Goal: Task Accomplishment & Management: Complete application form

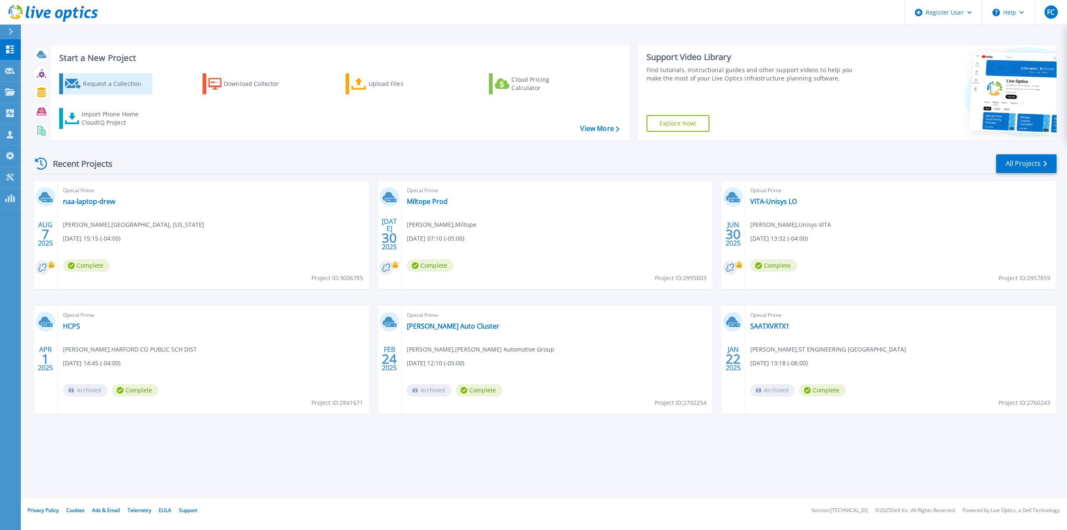
click at [83, 80] on div "Request a Collection" at bounding box center [116, 83] width 67 height 17
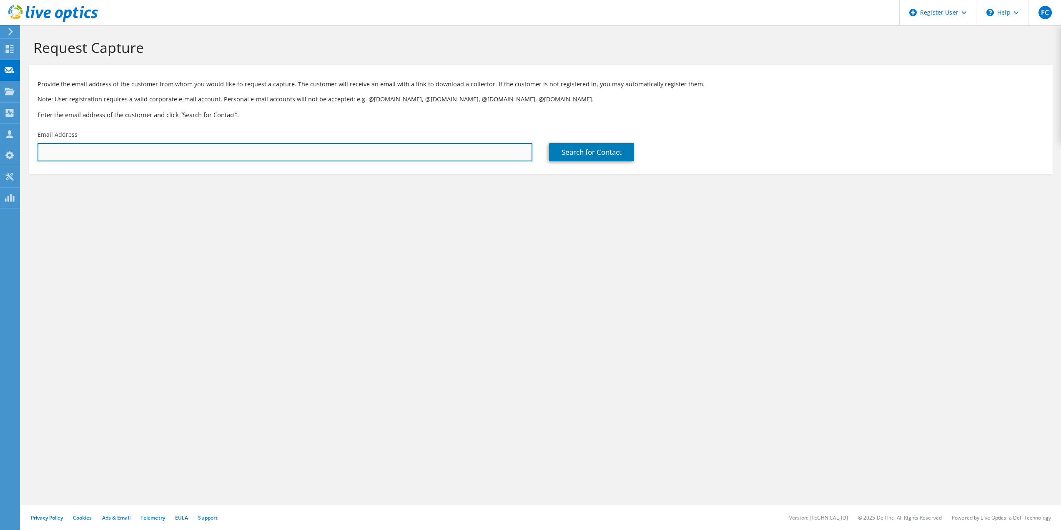
click at [142, 151] on input "text" at bounding box center [285, 152] width 495 height 18
click at [150, 151] on input "text" at bounding box center [285, 152] width 495 height 18
paste input "spencer.hauser@jamescitycountyva.gov"
type input "spencer.hauser@jamescitycountyva.gov"
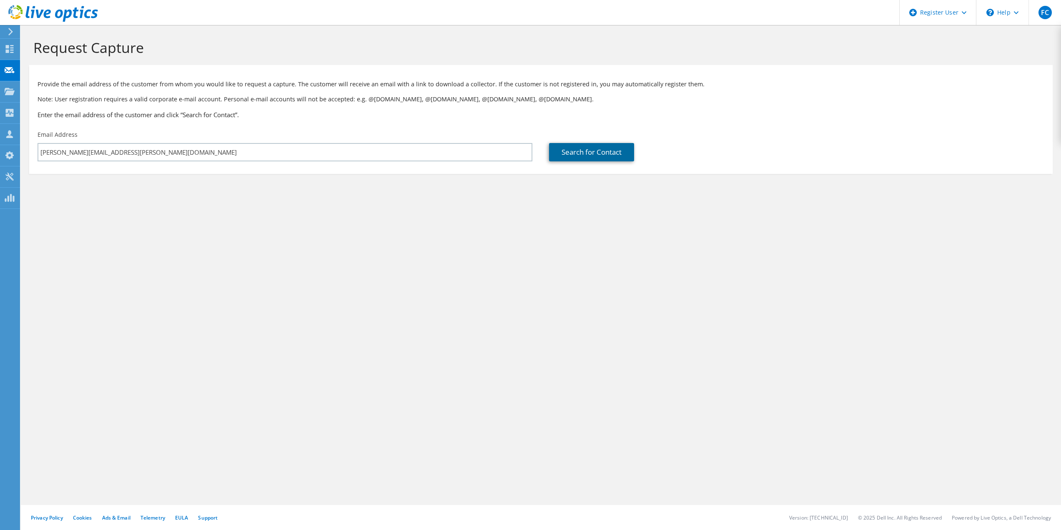
click at [567, 150] on link "Search for Contact" at bounding box center [591, 152] width 85 height 18
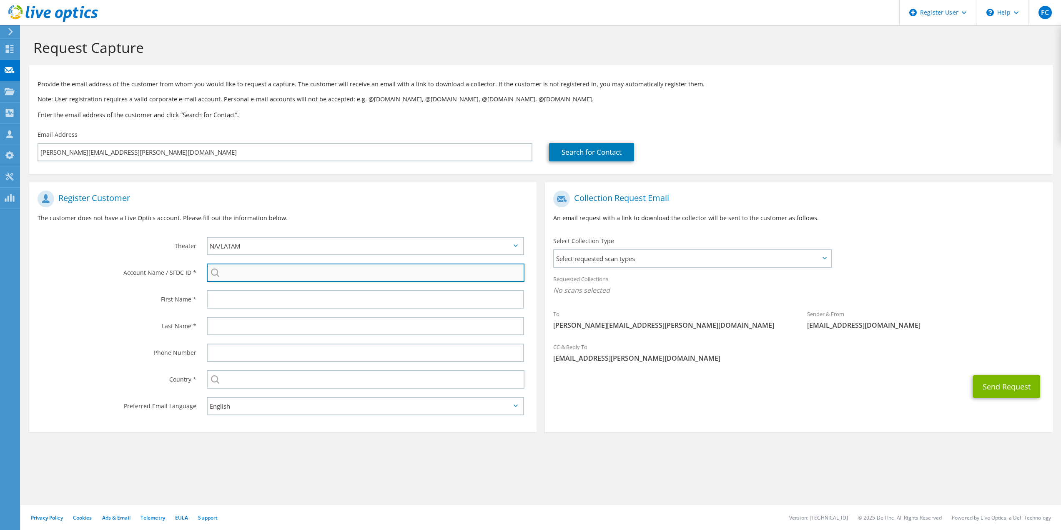
click at [302, 273] on input "search" at bounding box center [366, 272] width 318 height 18
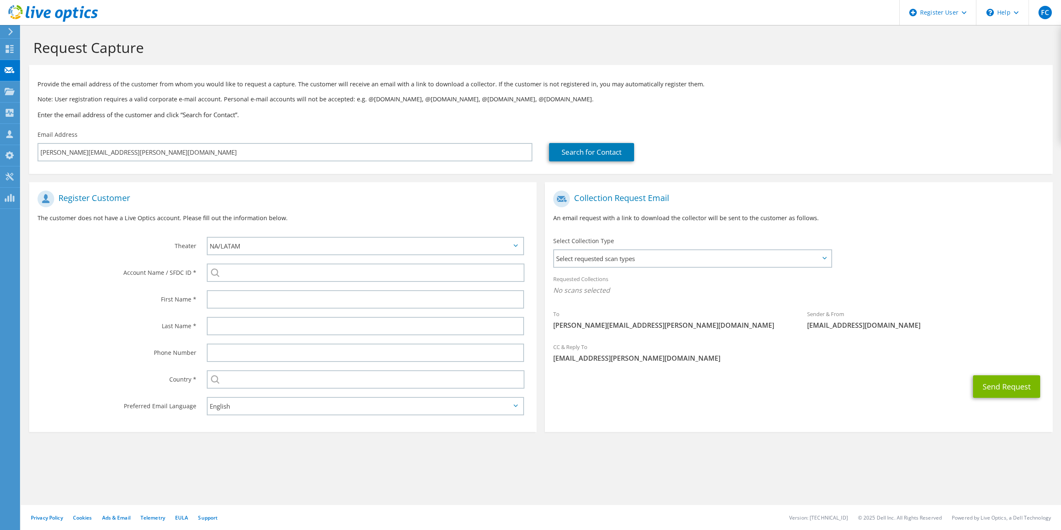
click at [273, 287] on div at bounding box center [367, 299] width 339 height 27
click at [272, 299] on input "text" at bounding box center [366, 299] width 318 height 18
type input "Spencer"
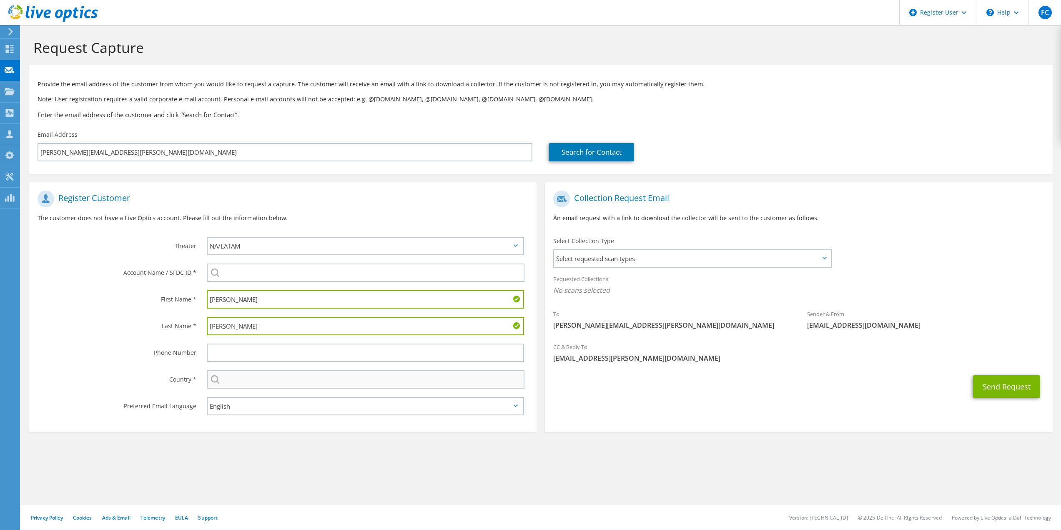
type input "[PERSON_NAME]"
click at [258, 374] on input "text" at bounding box center [366, 379] width 318 height 18
type input "[GEOGRAPHIC_DATA]"
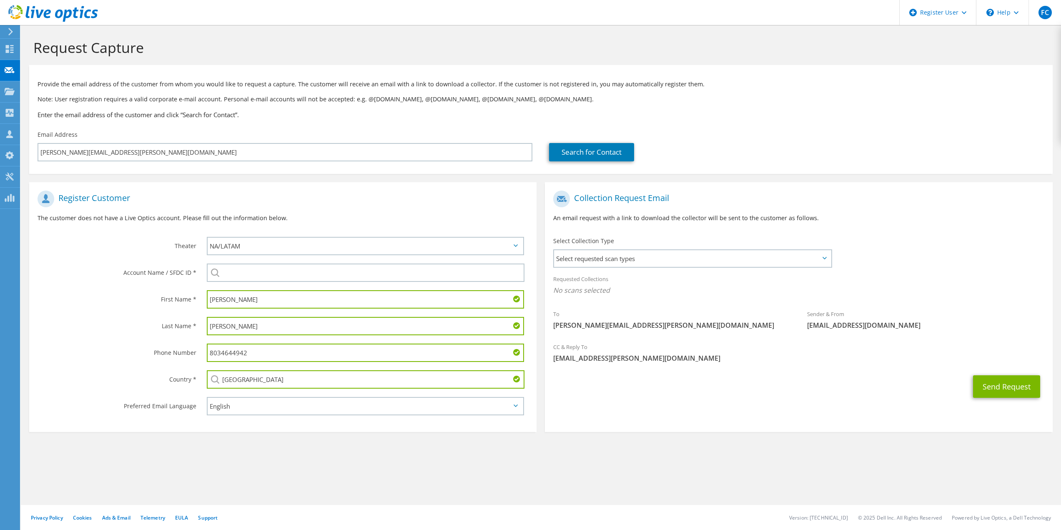
click at [250, 351] on input "8034644942" at bounding box center [366, 353] width 318 height 18
type input "7572536704"
click at [467, 478] on div "Request Capture Provide the email address of the customer from whom you would l…" at bounding box center [541, 277] width 1040 height 505
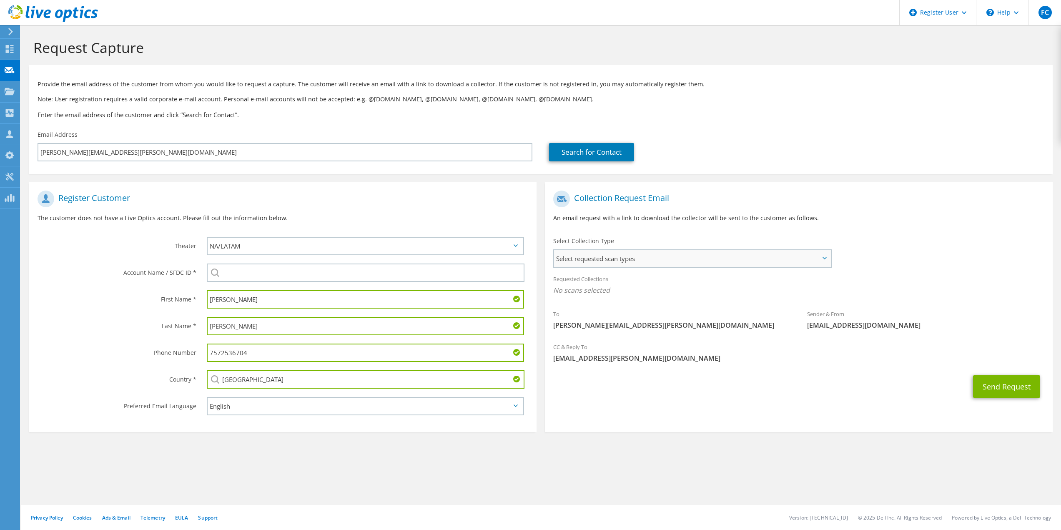
click at [707, 261] on span "Select requested scan types" at bounding box center [692, 258] width 276 height 17
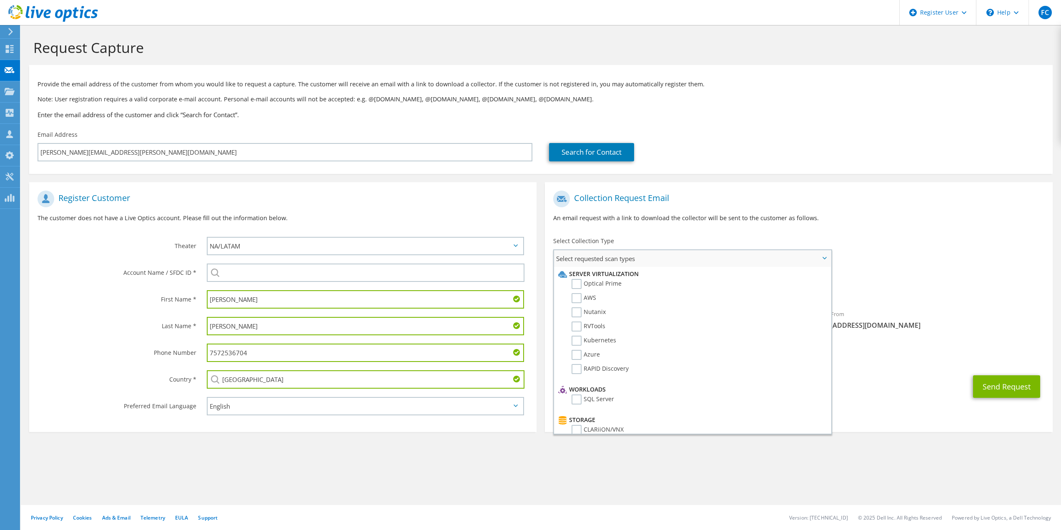
click at [695, 282] on li "Optical Prime" at bounding box center [691, 286] width 270 height 14
click at [607, 285] on label "Optical Prime" at bounding box center [597, 284] width 50 height 10
click at [0, 0] on input "Optical Prime" at bounding box center [0, 0] width 0 height 0
click at [800, 172] on section "Provide the email address of the customer from whom you would like to request a…" at bounding box center [540, 119] width 1023 height 109
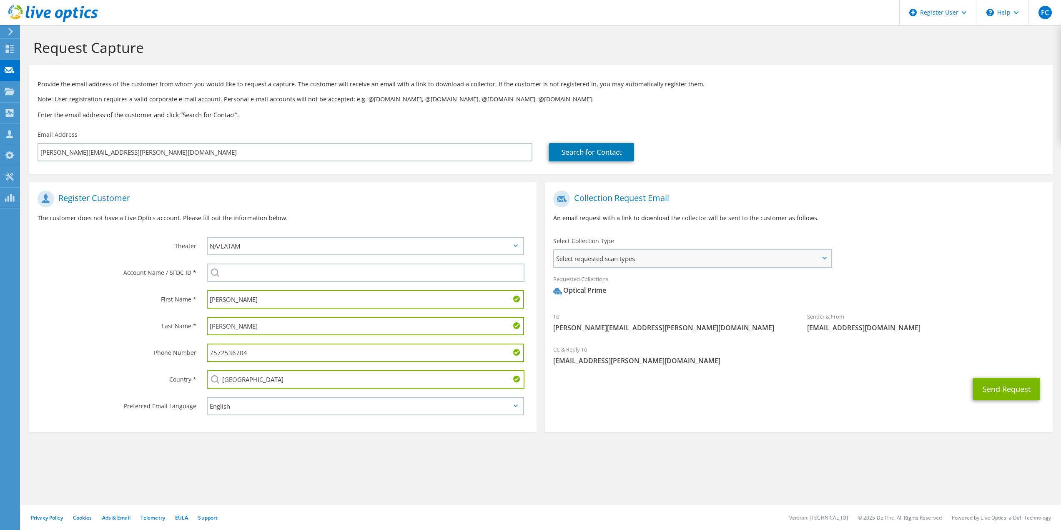
click at [816, 253] on span "Select requested scan types" at bounding box center [692, 258] width 276 height 17
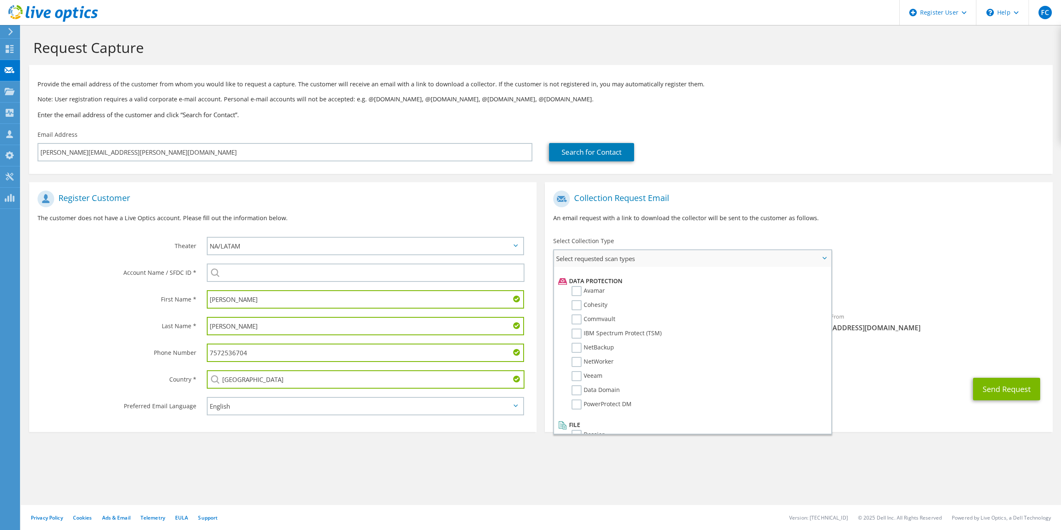
scroll to position [368, 0]
click at [907, 420] on section "Collection Request Email An email request with a link to download the collector…" at bounding box center [798, 307] width 507 height 250
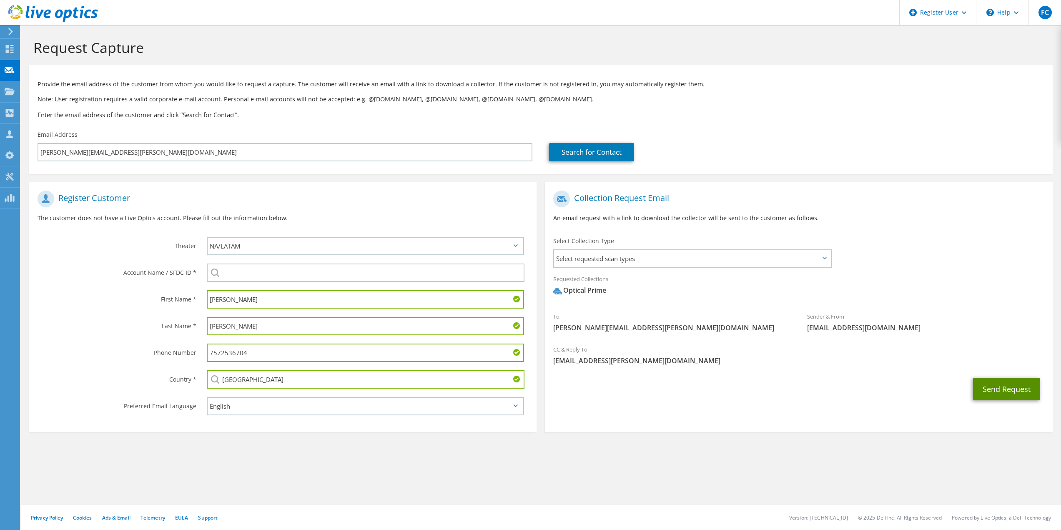
click at [1001, 397] on button "Send Request" at bounding box center [1006, 389] width 67 height 23
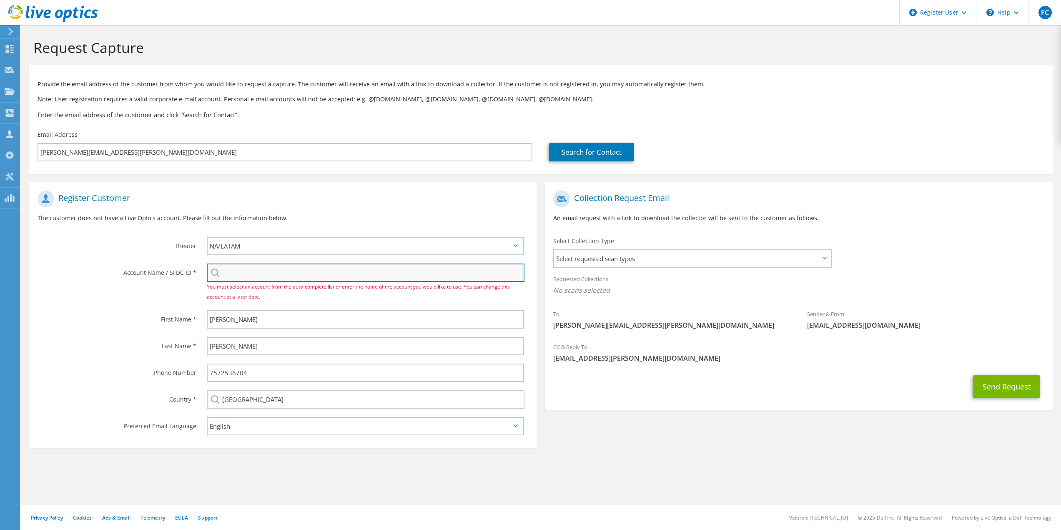
click at [238, 276] on input "search" at bounding box center [366, 272] width 318 height 18
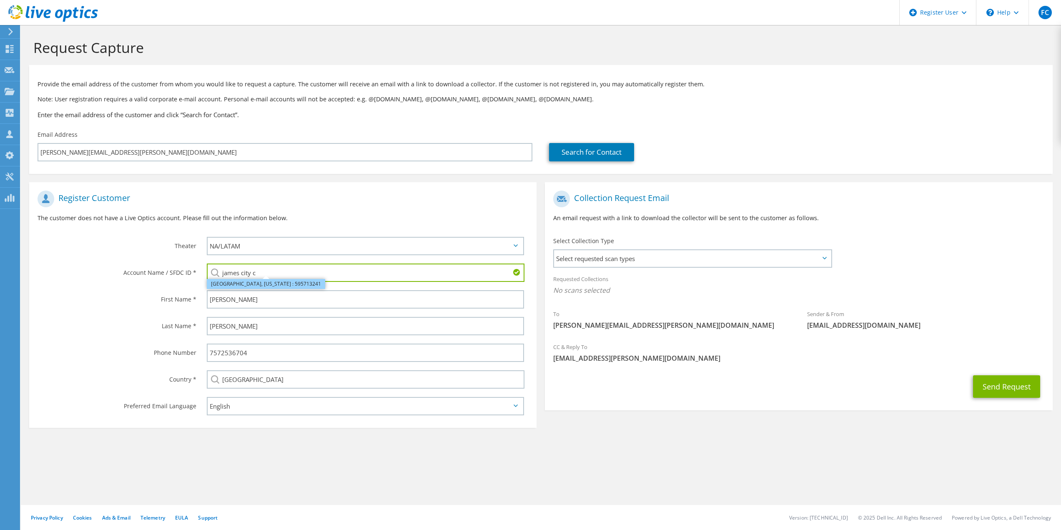
click at [240, 283] on li "[GEOGRAPHIC_DATA], [US_STATE] : 595713241" at bounding box center [266, 284] width 118 height 10
type input "[GEOGRAPHIC_DATA], [US_STATE] : 595713241"
click at [729, 449] on section "Request Capture Provide the email address of the customer from whom you would l…" at bounding box center [541, 249] width 1040 height 449
click at [1000, 385] on button "Send Request" at bounding box center [1006, 386] width 67 height 23
